Goal: Information Seeking & Learning: Check status

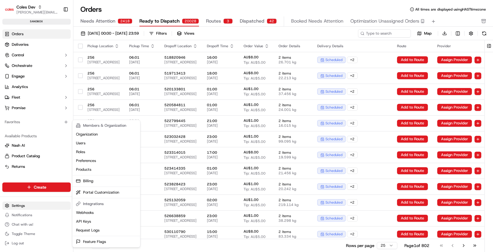
click at [34, 204] on html "Coles Dev barry@usenash.com Toggle Sidebar sandbox Orders Deliveries Control Or…" at bounding box center [246, 126] width 493 height 252
click at [84, 22] on html "Coles Dev barry@usenash.com Toggle Sidebar sandbox Orders Deliveries Control Or…" at bounding box center [246, 126] width 493 height 252
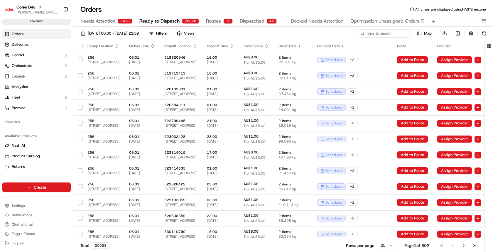
click at [95, 20] on span "Needs Attention" at bounding box center [97, 21] width 35 height 7
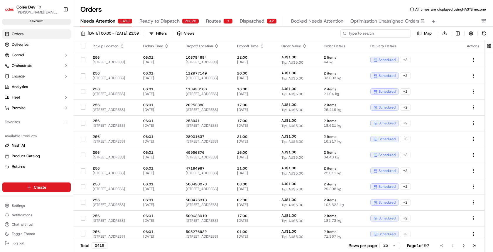
click at [377, 30] on input at bounding box center [375, 33] width 70 height 8
type input "[PERSON_NAME]"
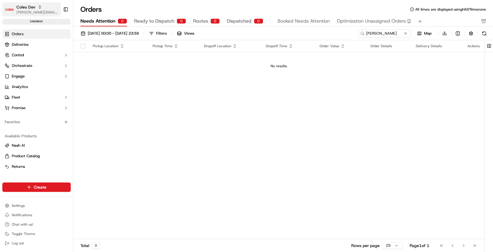
click at [39, 6] on icon "button" at bounding box center [40, 6] width 2 height 1
